Goal: Navigation & Orientation: Find specific page/section

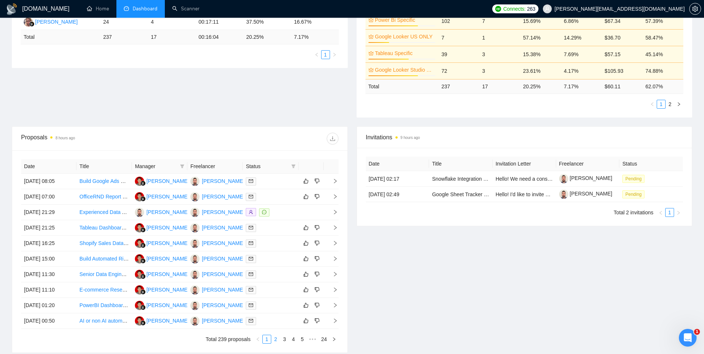
click at [276, 340] on link "2" at bounding box center [276, 339] width 8 height 8
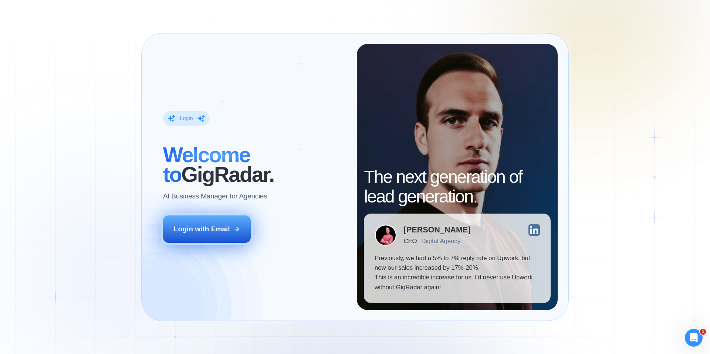
click at [232, 217] on button "Login with Email" at bounding box center [207, 228] width 88 height 27
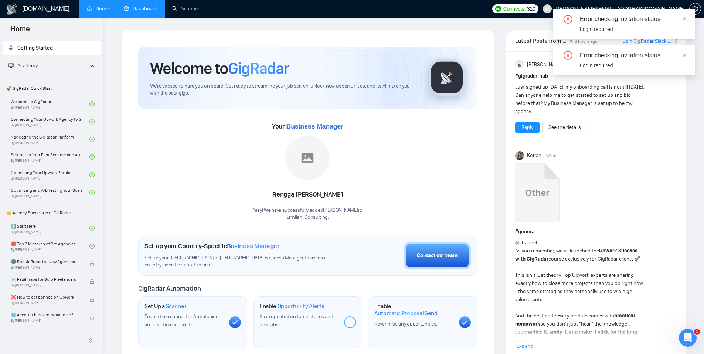
click at [149, 12] on link "Dashboard" at bounding box center [141, 9] width 34 height 6
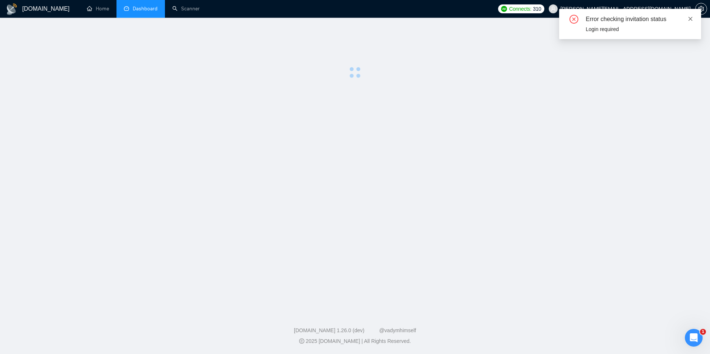
click at [690, 17] on icon "close" at bounding box center [689, 18] width 5 height 5
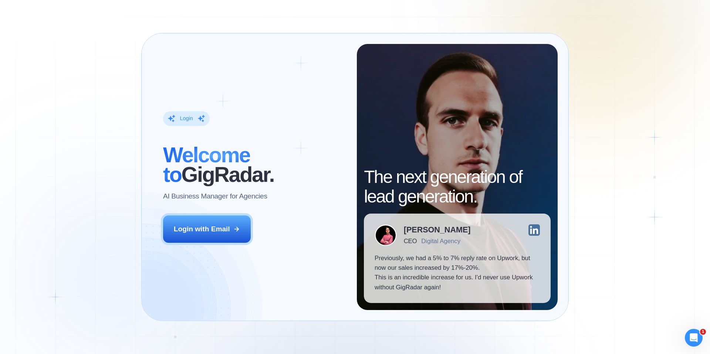
click at [259, 227] on div "Login ‍ Welcome to GigRadar. AI Business Manager for Agencies Login with Email" at bounding box center [254, 177] width 204 height 266
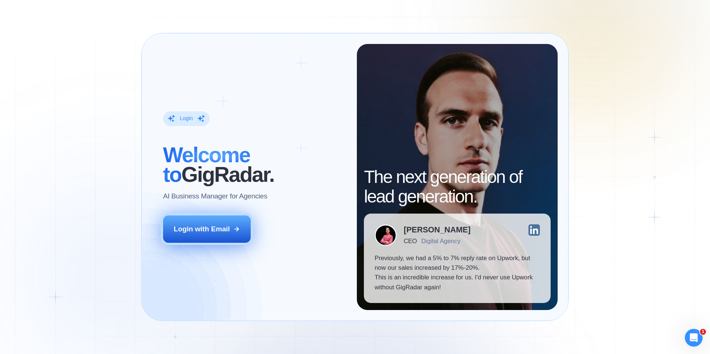
click at [216, 229] on div "Login with Email" at bounding box center [202, 229] width 56 height 10
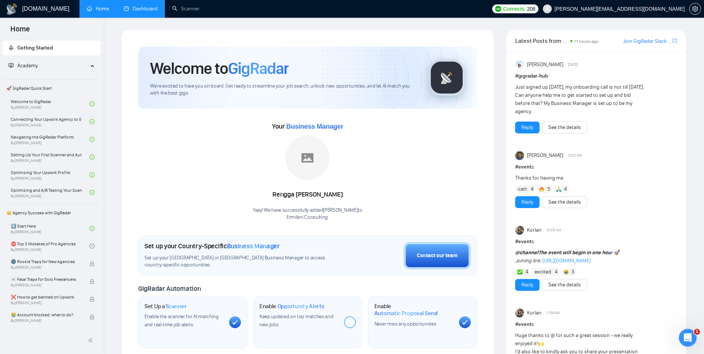
click at [147, 7] on link "Dashboard" at bounding box center [141, 9] width 34 height 6
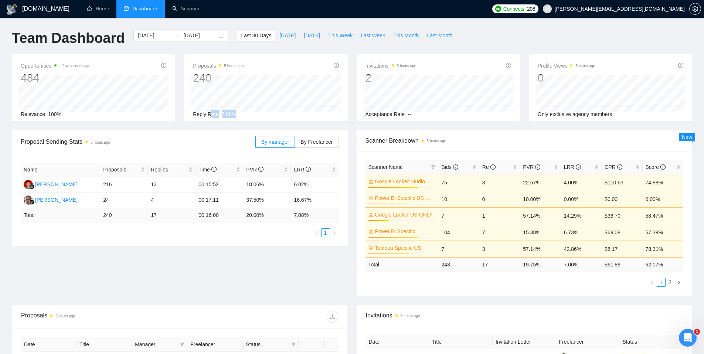
drag, startPoint x: 245, startPoint y: 111, endPoint x: 213, endPoint y: 111, distance: 32.9
click at [212, 110] on div "Reply Rate 7.08%" at bounding box center [266, 114] width 146 height 8
click at [246, 113] on div "Reply Rate 7.08%" at bounding box center [266, 114] width 146 height 8
click at [282, 33] on span "[DATE]" at bounding box center [287, 35] width 16 height 8
type input "[DATE]"
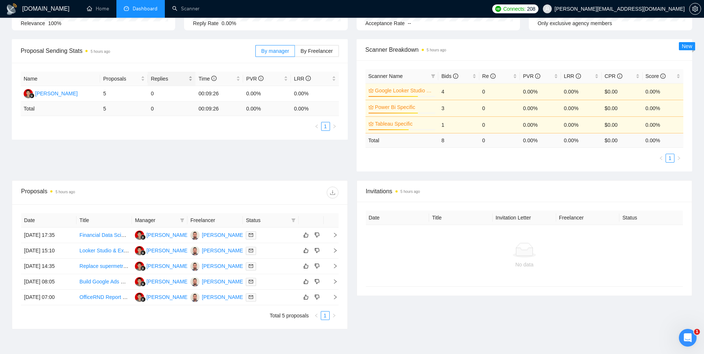
scroll to position [132, 0]
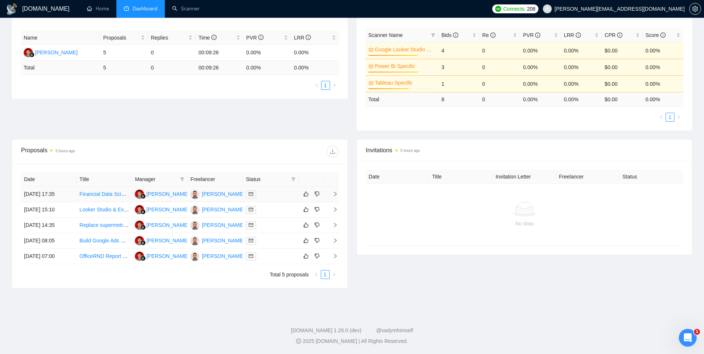
click at [102, 191] on link "Financial Data Scientist & Visualization Consultant" at bounding box center [137, 194] width 116 height 6
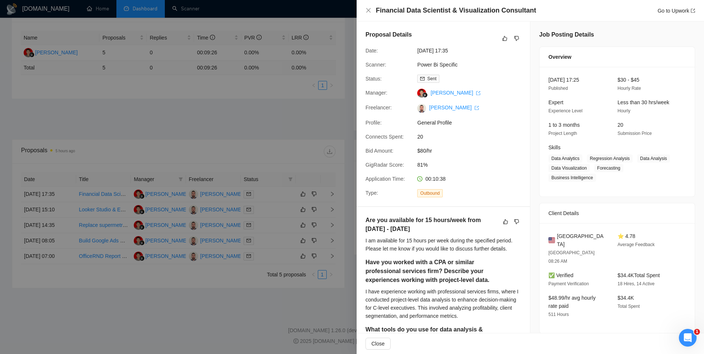
click at [276, 41] on div at bounding box center [352, 177] width 704 height 354
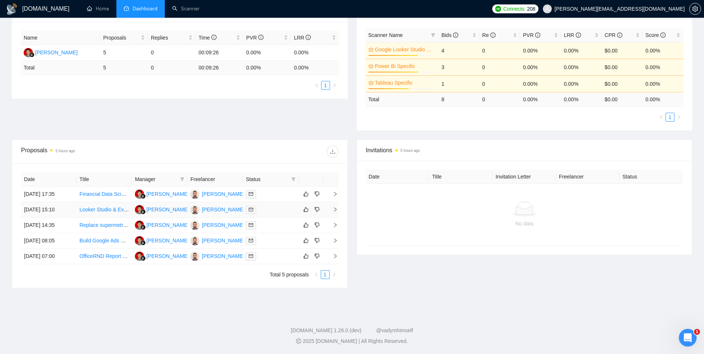
click at [103, 209] on link "Looker Studio & Excel Expert Specialist" at bounding box center [124, 210] width 91 height 6
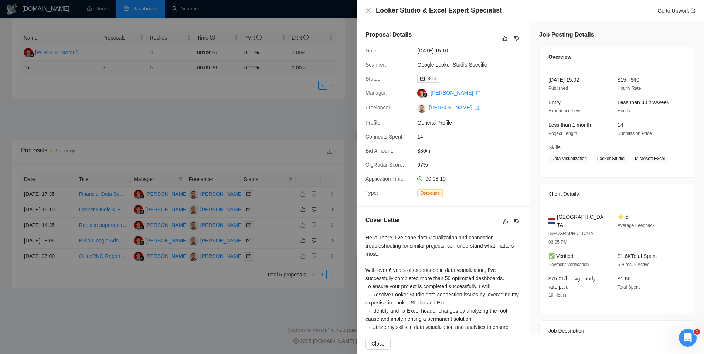
click at [240, 49] on div at bounding box center [352, 177] width 704 height 354
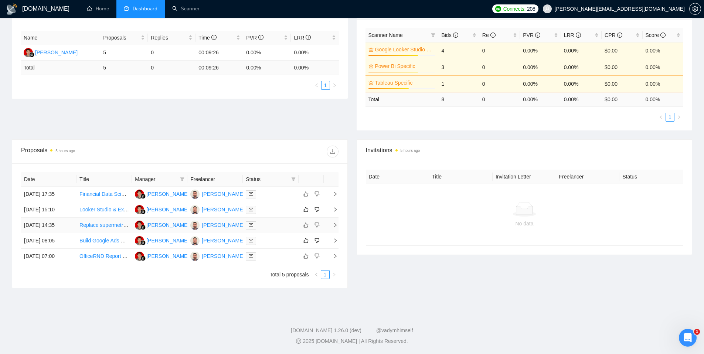
click at [103, 228] on link "Replace supermetrics with windsor.ai" at bounding box center [116, 225] width 75 height 6
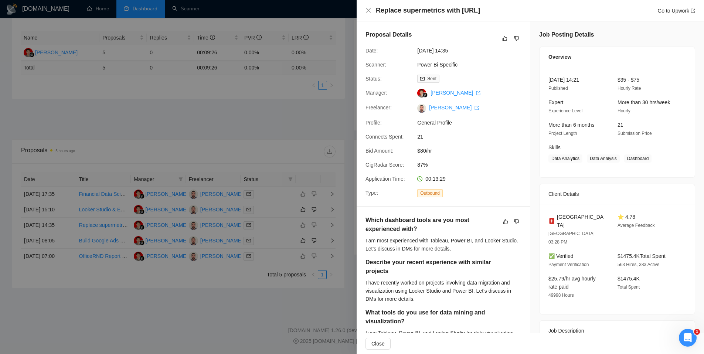
drag, startPoint x: 142, startPoint y: 190, endPoint x: 142, endPoint y: 195, distance: 4.9
click at [142, 191] on div at bounding box center [352, 177] width 704 height 354
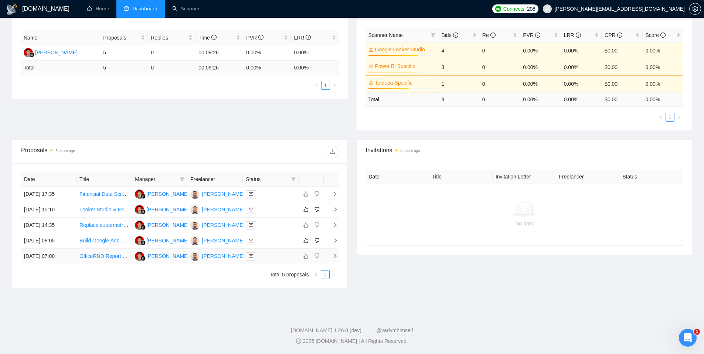
click at [102, 255] on link "OfficeRND Report by API" at bounding box center [108, 256] width 58 height 6
